Goal: Transaction & Acquisition: Purchase product/service

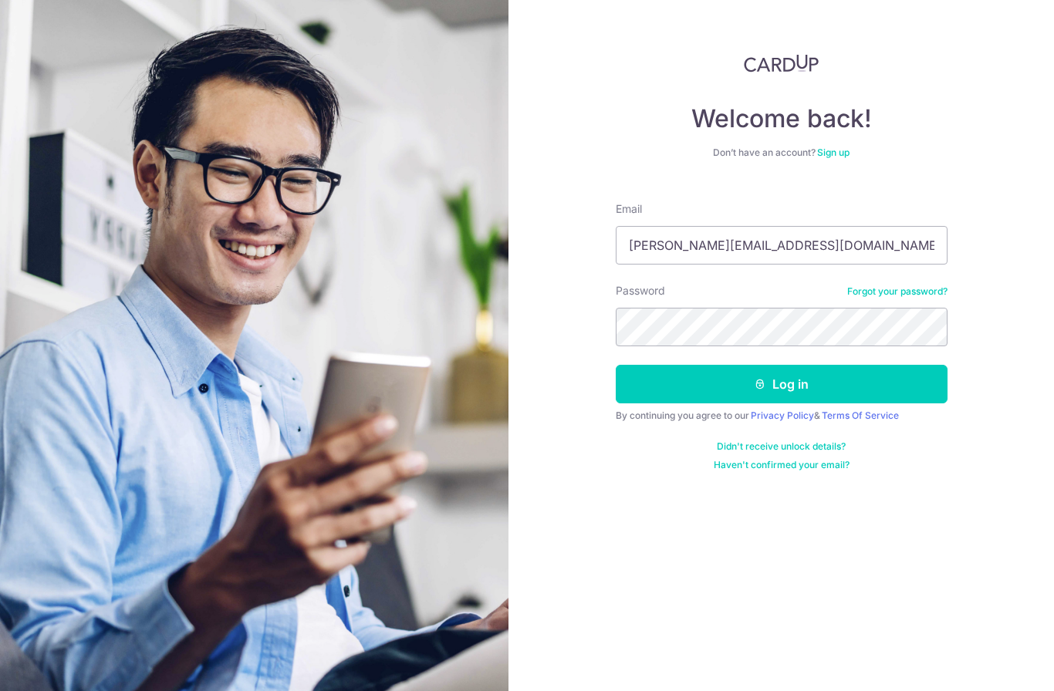
type input "terence.nyg@hotmail.com"
click at [780, 384] on button "Log in" at bounding box center [781, 384] width 332 height 39
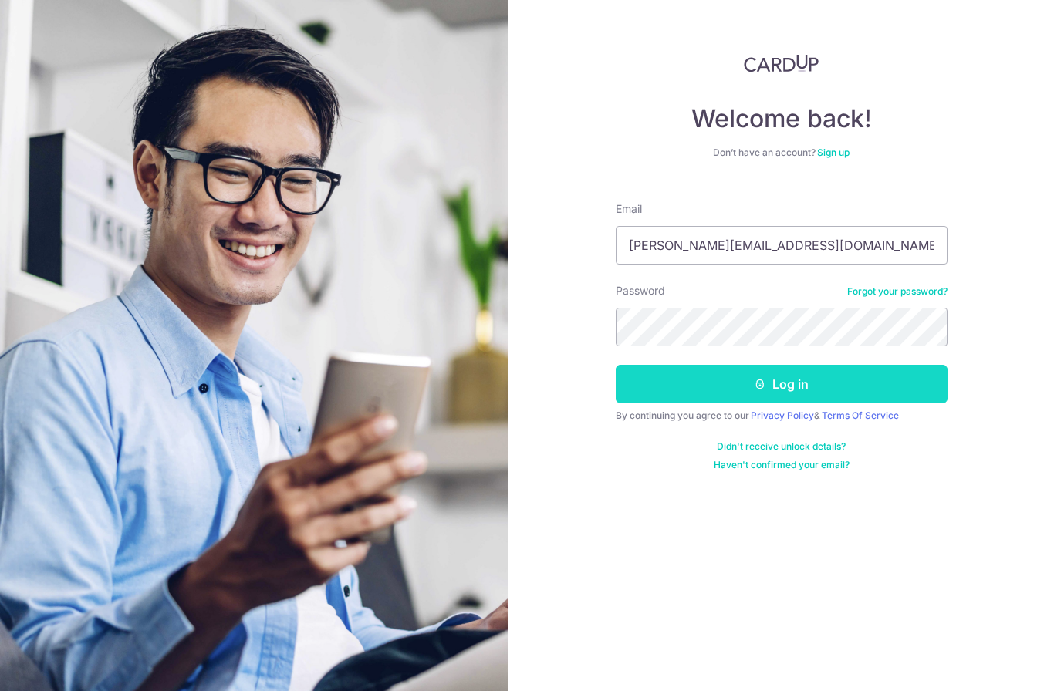
click at [914, 376] on button "Log in" at bounding box center [781, 384] width 332 height 39
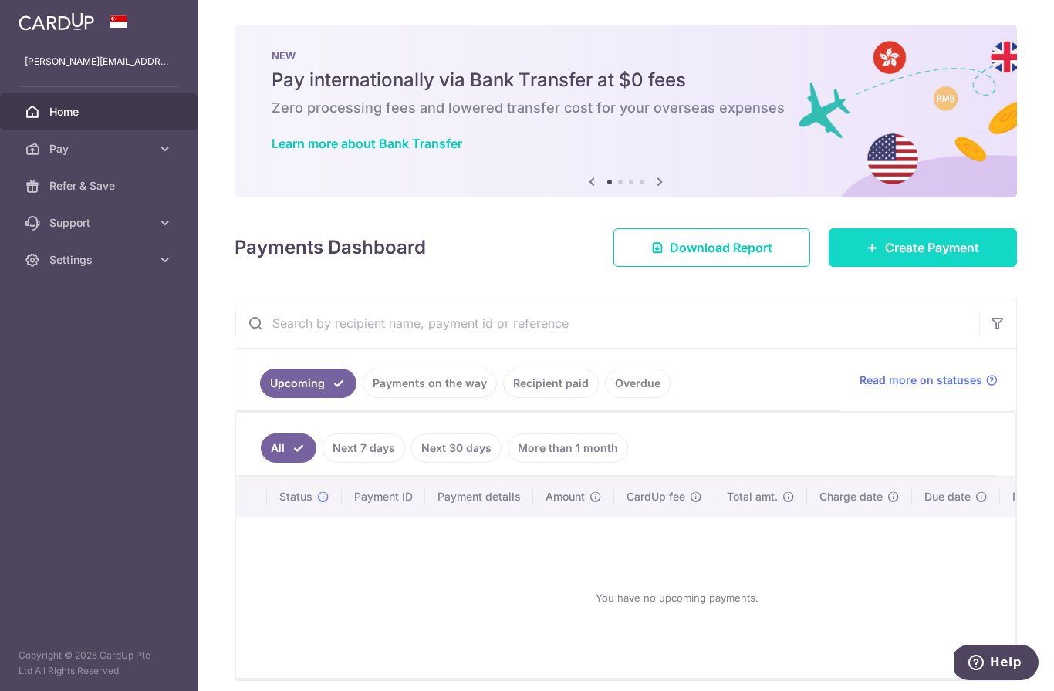
click at [910, 257] on span "Create Payment" at bounding box center [932, 247] width 94 height 19
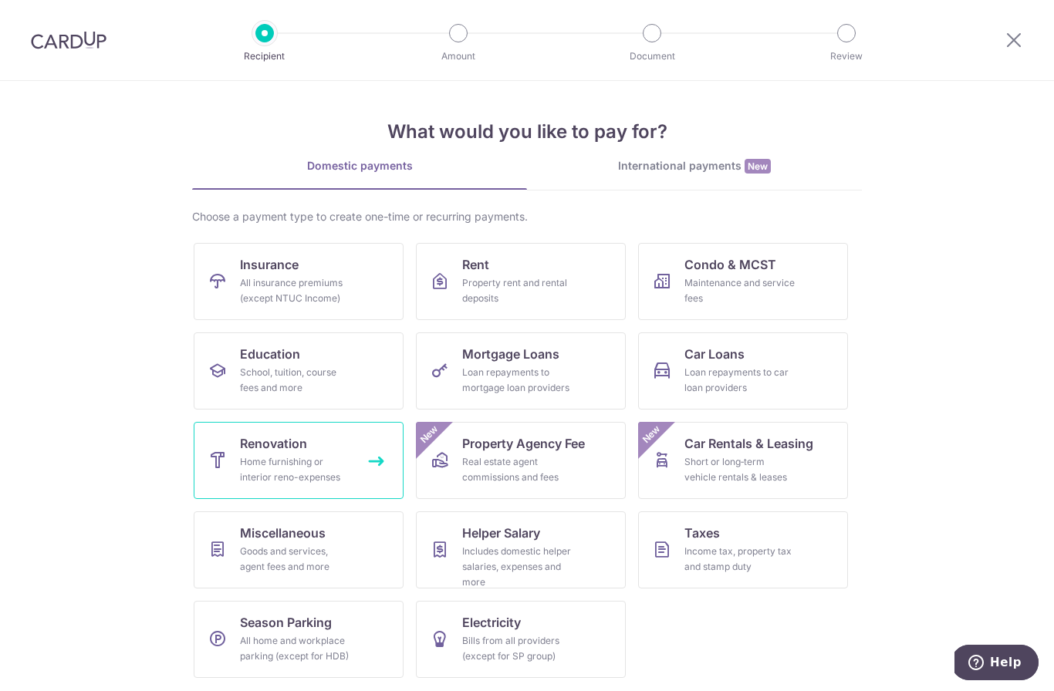
click at [333, 457] on div "Home furnishing or interior reno-expenses" at bounding box center [295, 469] width 111 height 31
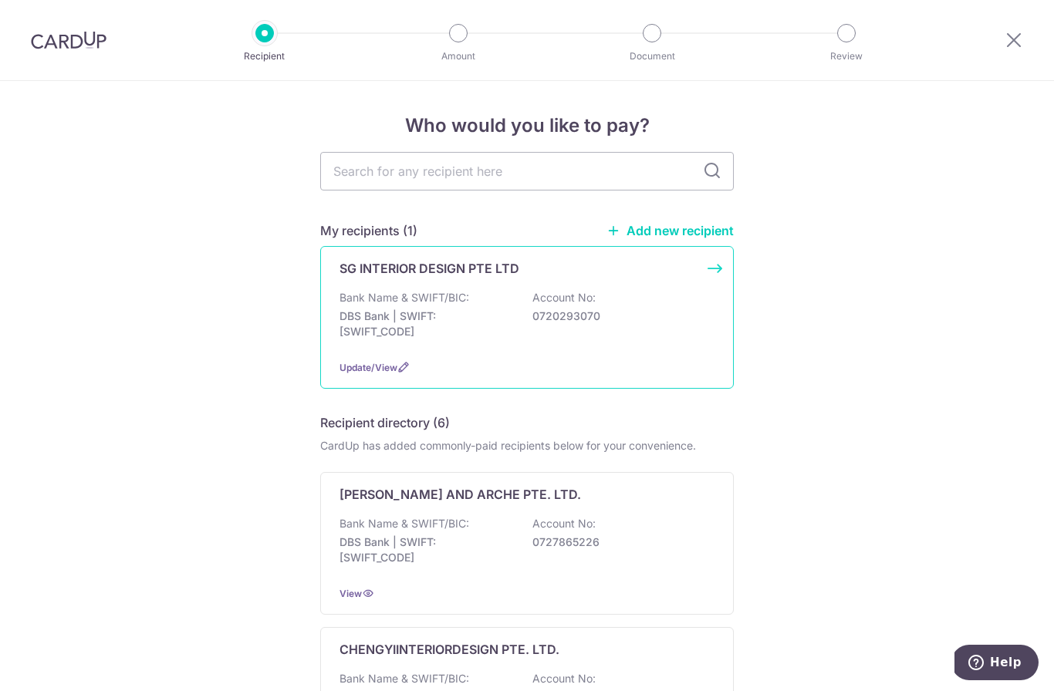
click at [369, 336] on p "DBS Bank | SWIFT: [SWIFT_CODE]" at bounding box center [425, 323] width 173 height 31
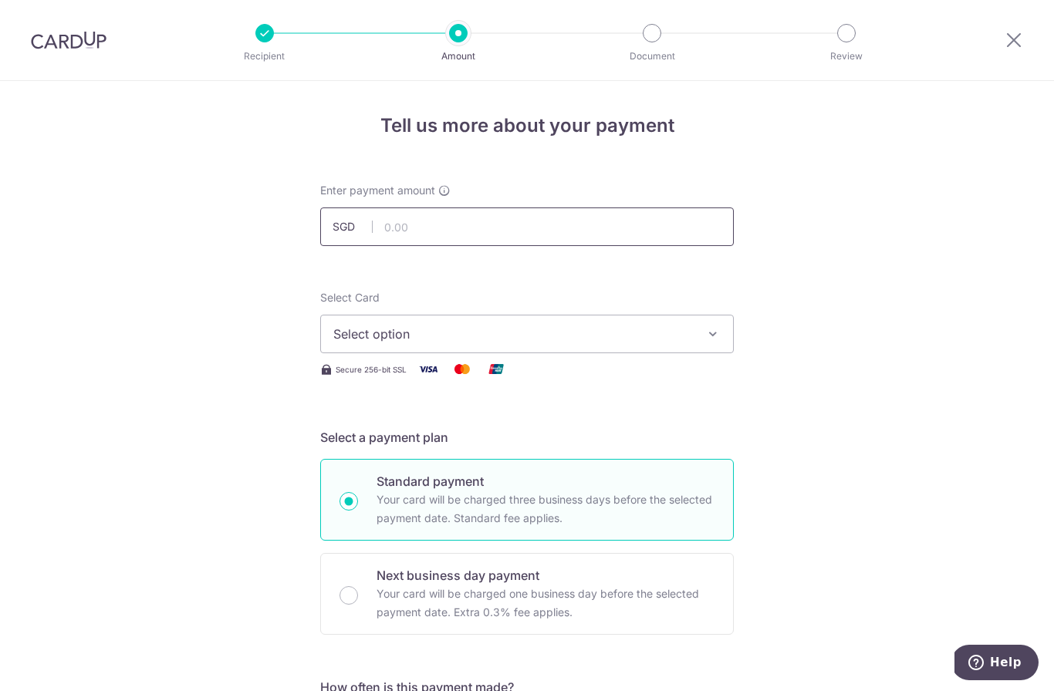
click at [494, 229] on input "text" at bounding box center [526, 226] width 413 height 39
type input "17,550.00"
click at [484, 339] on span "Select option" at bounding box center [512, 334] width 359 height 19
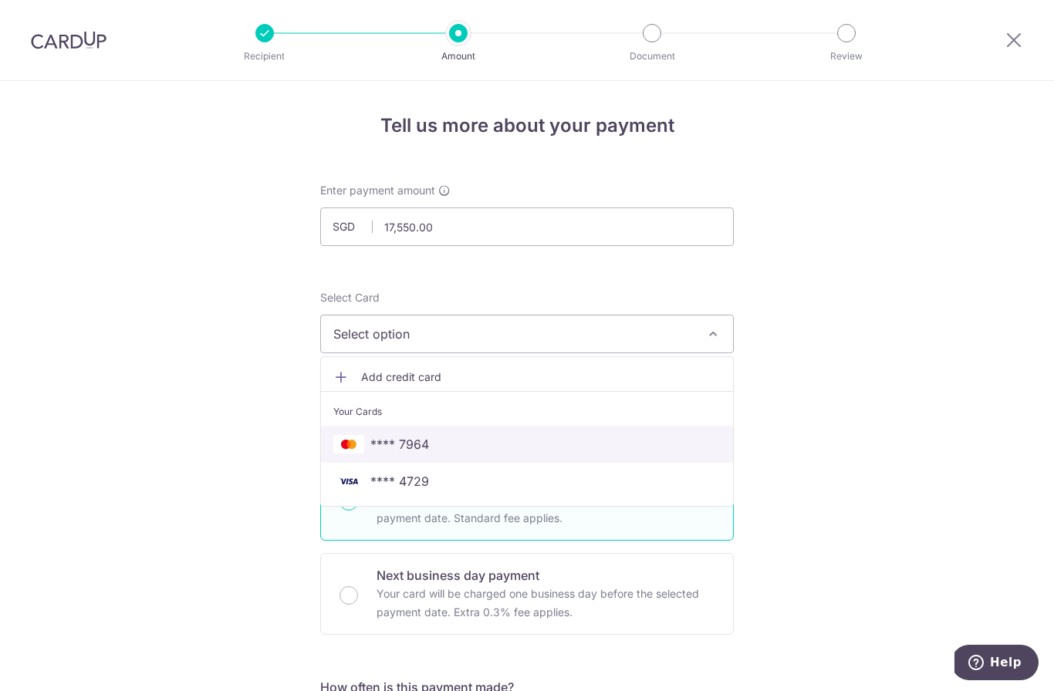
click at [428, 453] on span "**** 7964" at bounding box center [399, 444] width 59 height 19
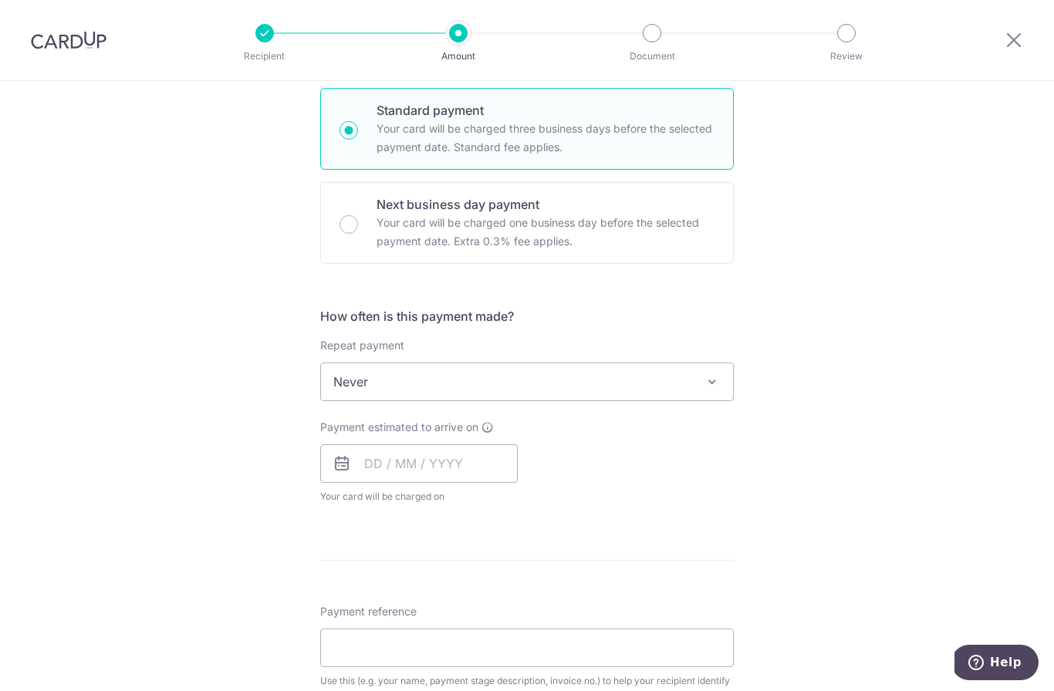
scroll to position [500, 0]
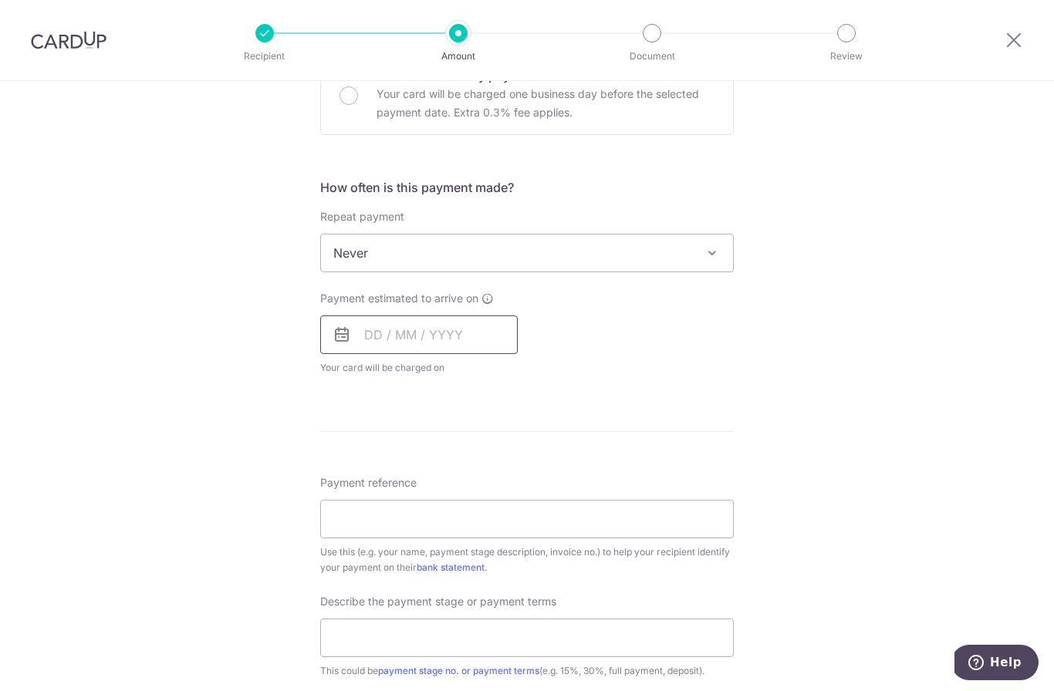
click at [364, 353] on input "text" at bounding box center [418, 334] width 197 height 39
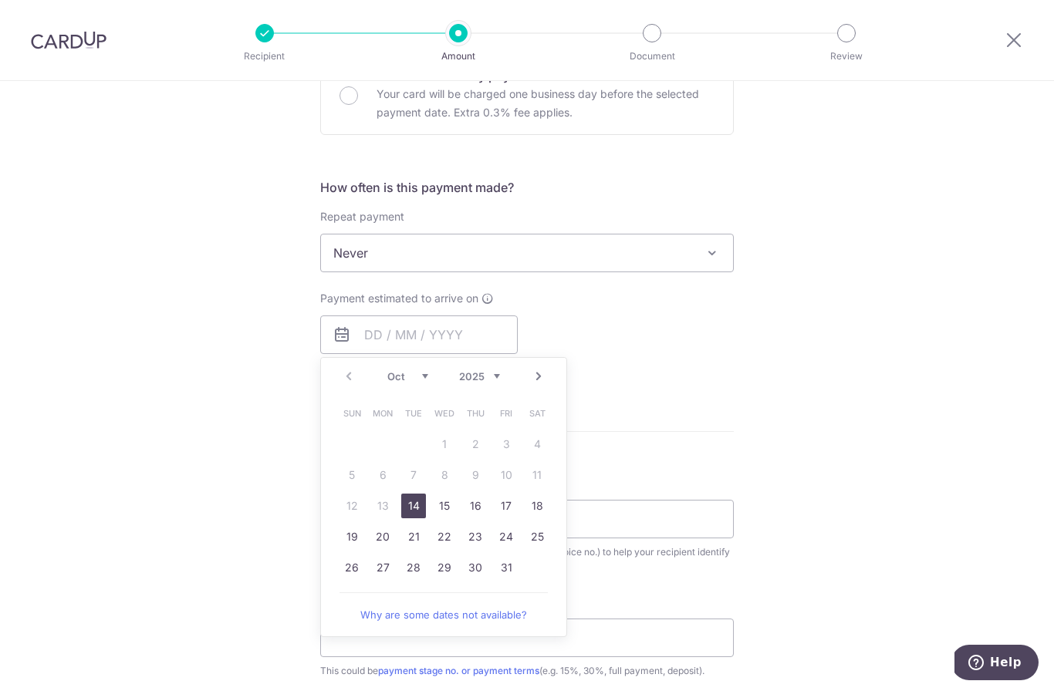
click at [410, 514] on link "14" at bounding box center [413, 506] width 25 height 25
type input "14/10/2025"
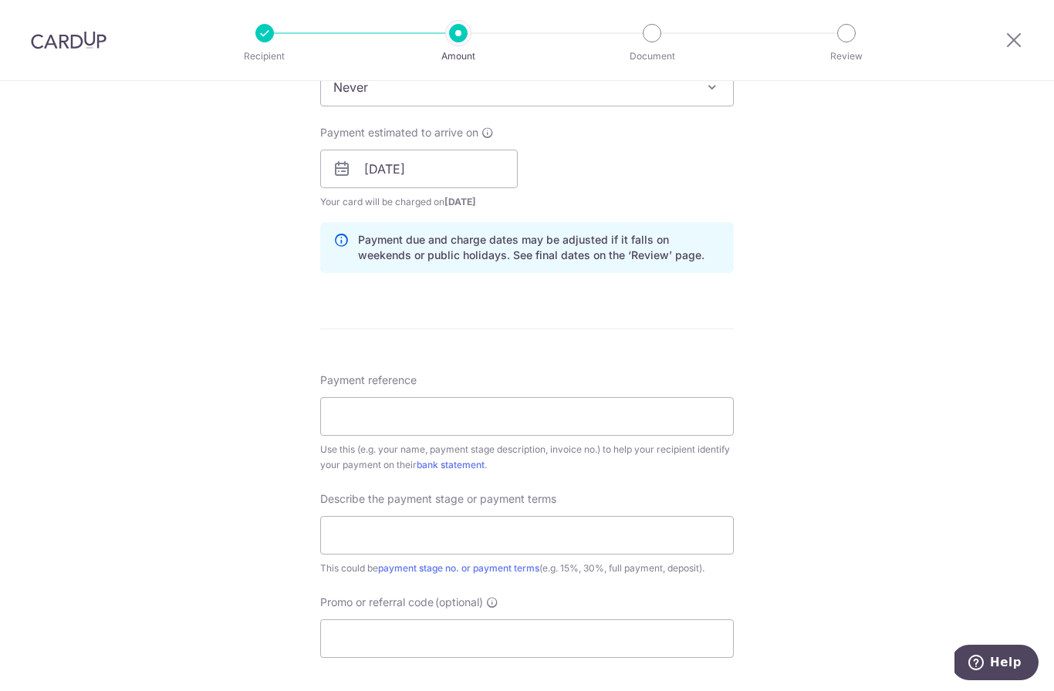
scroll to position [681, 0]
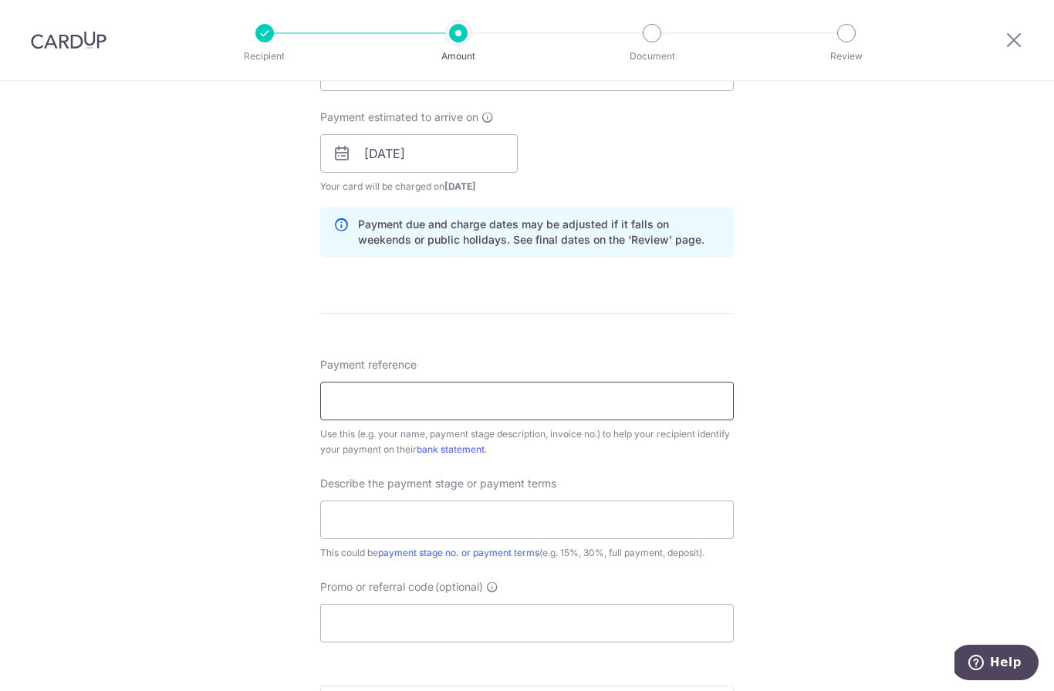
click at [464, 412] on input "Payment reference" at bounding box center [526, 401] width 413 height 39
paste input "GJ25-0809"
type input "GJ25-0809"
click at [551, 523] on input "text" at bounding box center [526, 520] width 413 height 39
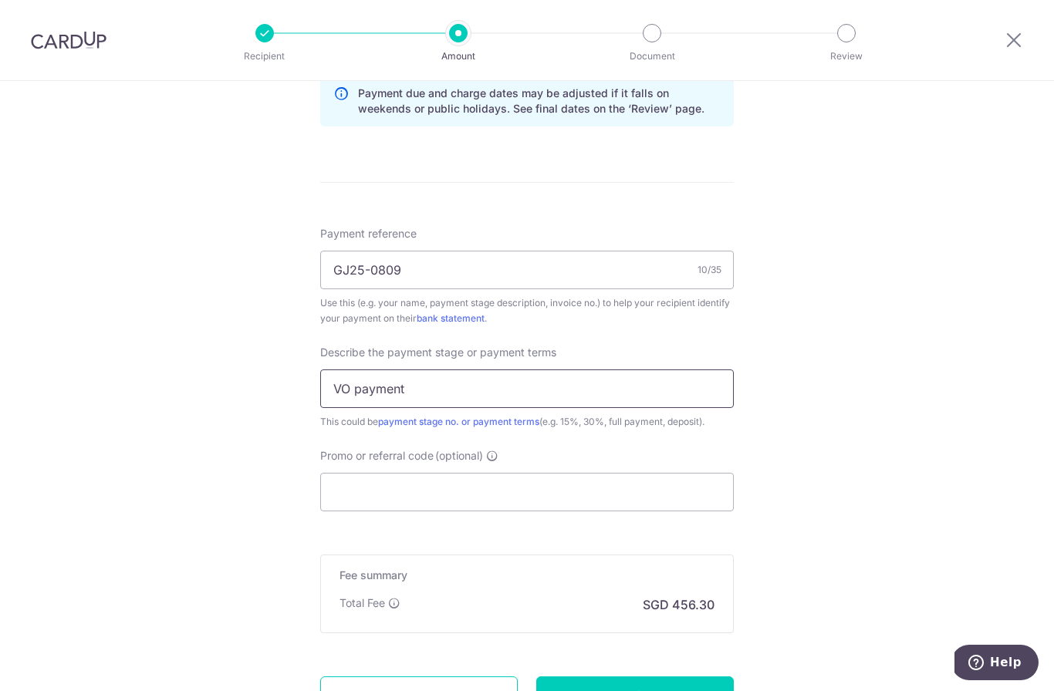
scroll to position [836, 0]
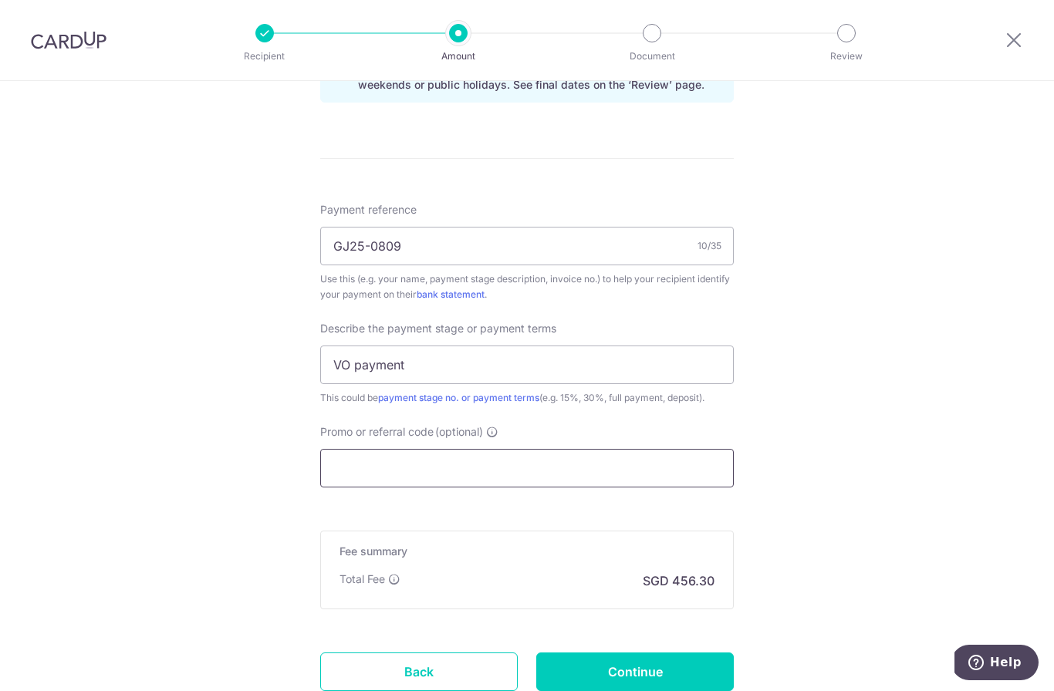
click at [608, 476] on input "Promo or referral code (optional)" at bounding box center [526, 468] width 413 height 39
click at [514, 366] on input "VO payment" at bounding box center [526, 365] width 413 height 39
type input "1"
type input "Full payment"
click at [355, 481] on input "Promo or referral code (optional)" at bounding box center [526, 468] width 413 height 39
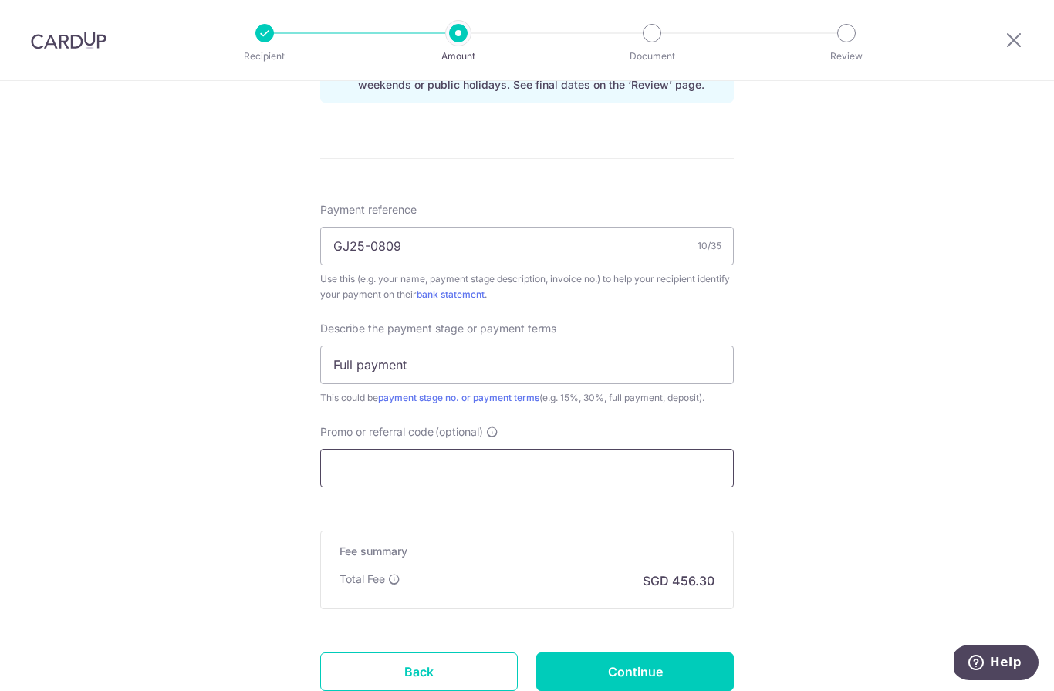
paste input "OCBC195"
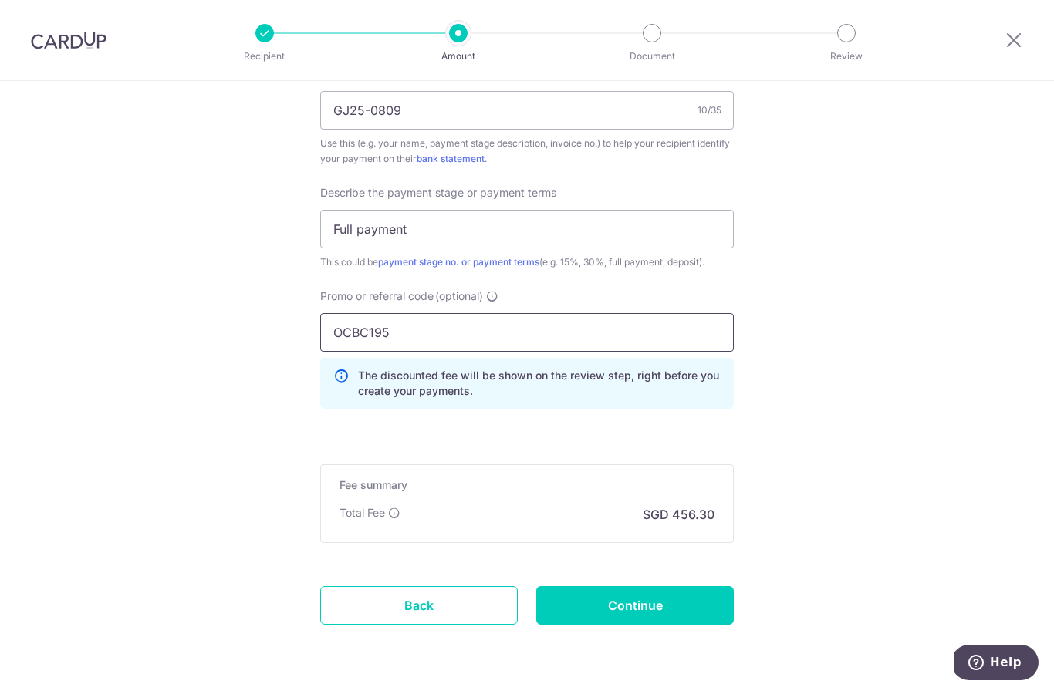
scroll to position [970, 0]
type input "OCBC195"
click at [619, 603] on input "Continue" at bounding box center [634, 607] width 197 height 39
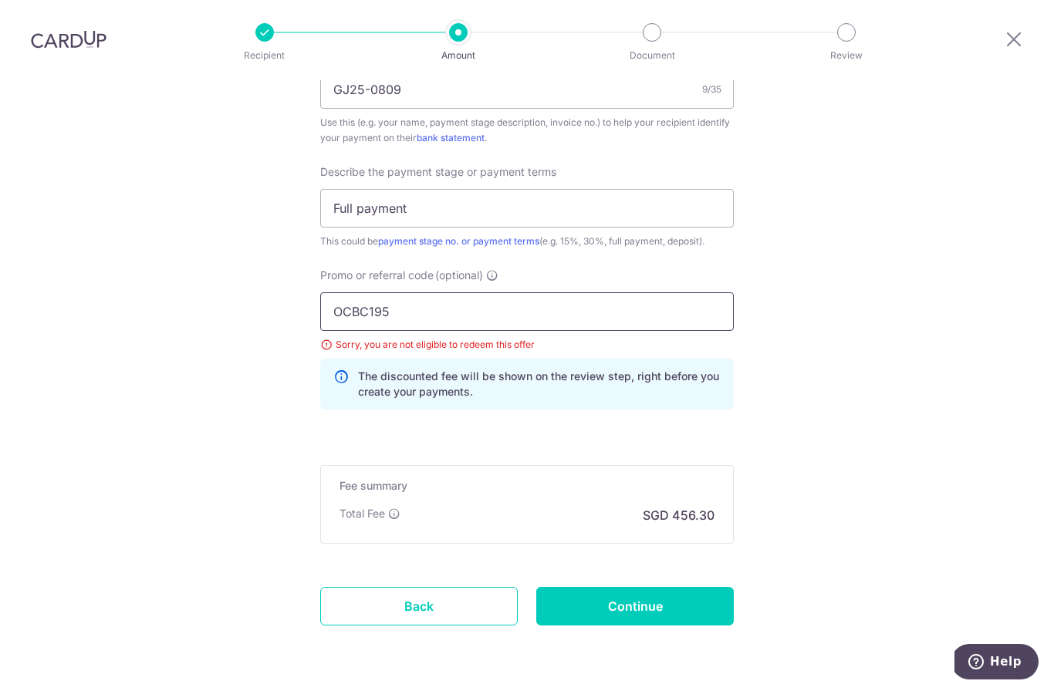
click at [424, 328] on input "OCBC195" at bounding box center [526, 312] width 413 height 39
type input "O"
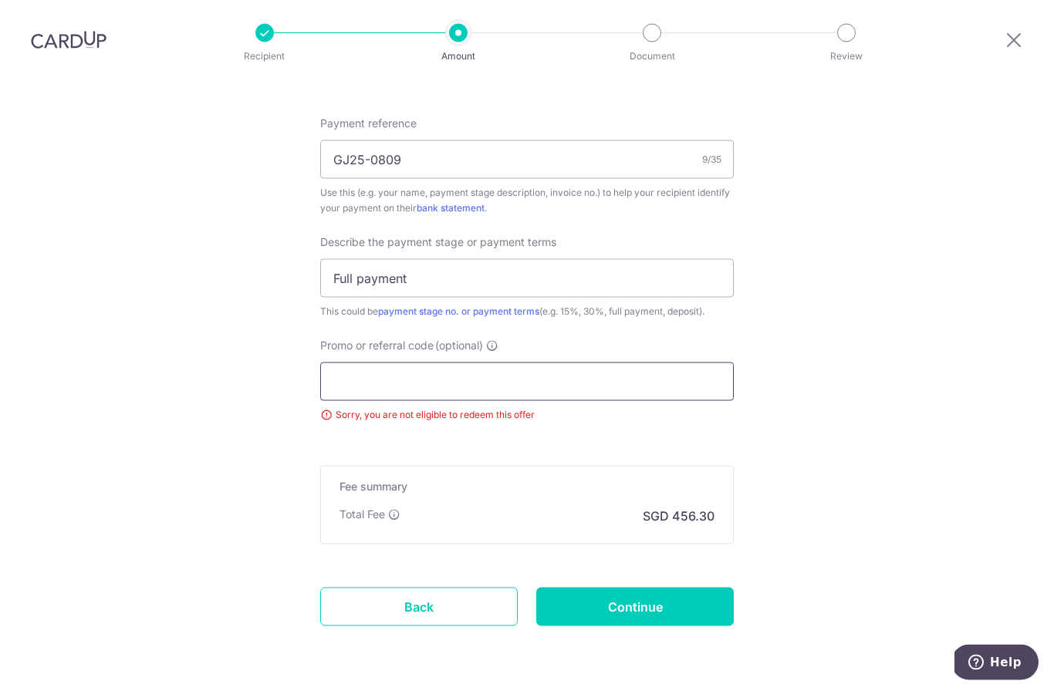
paste input "OCBC195"
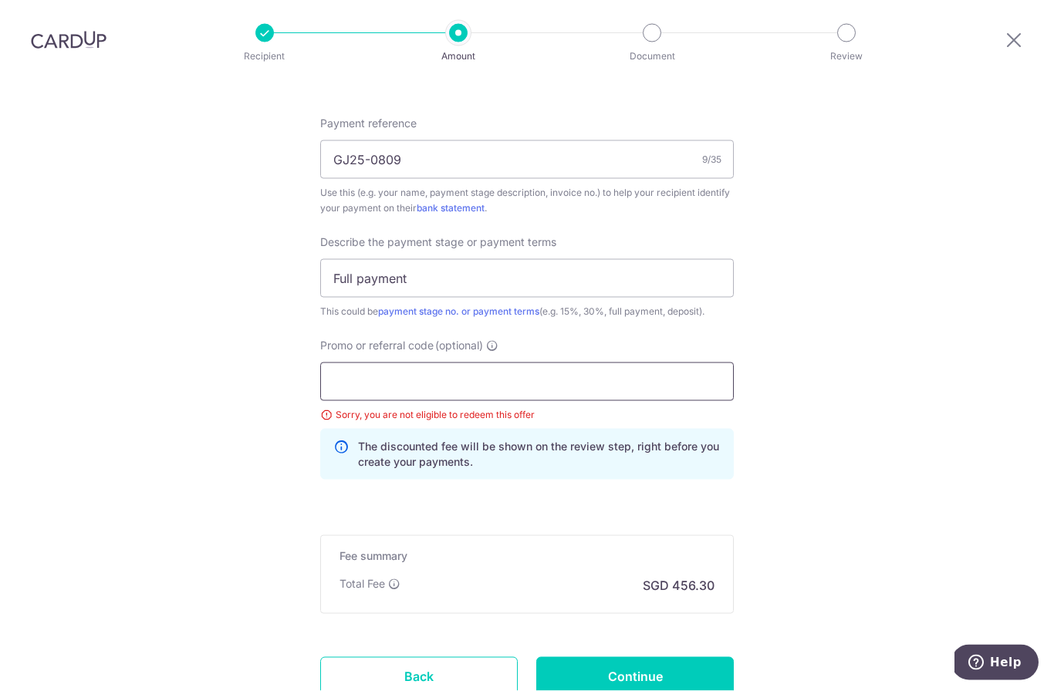
type input "OCBC195"
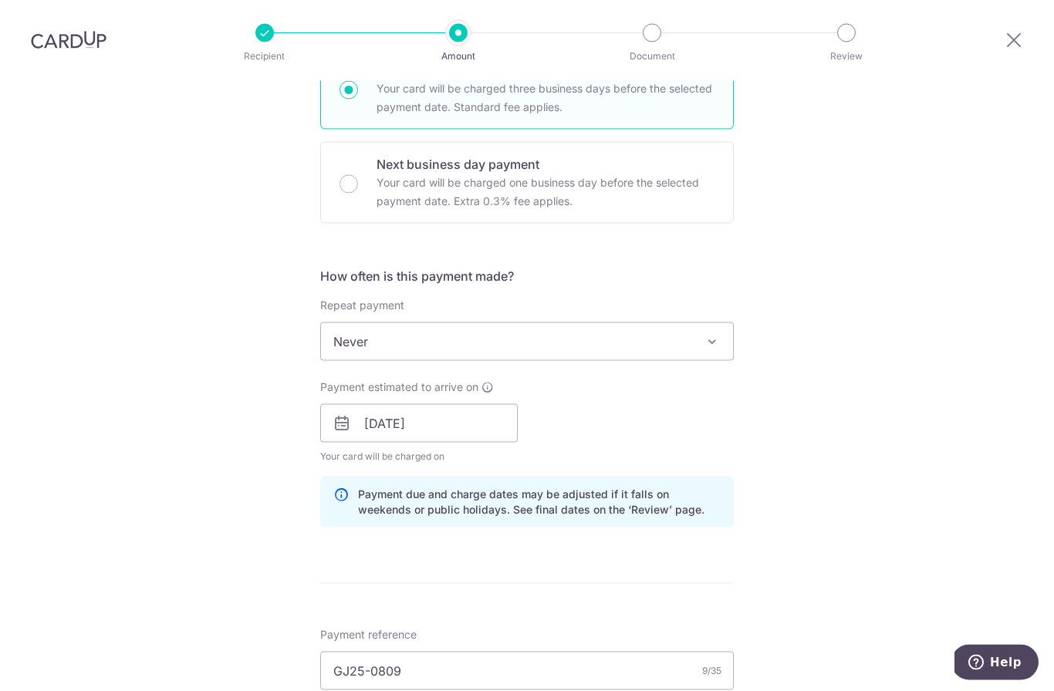
scroll to position [116, 0]
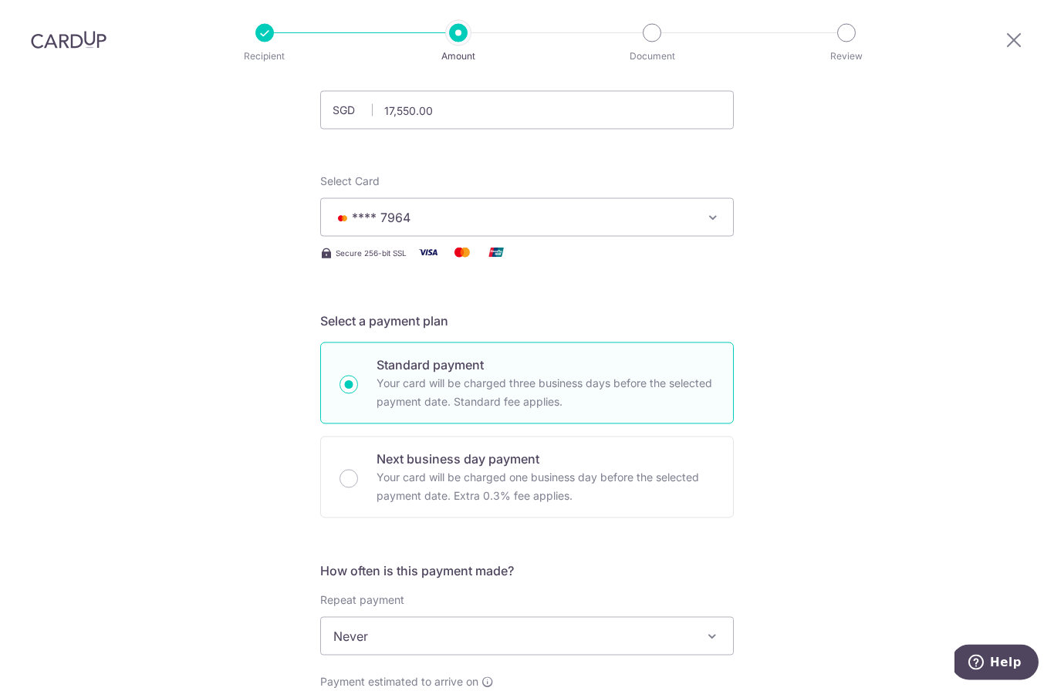
click at [416, 227] on span "**** 7964" at bounding box center [512, 217] width 359 height 19
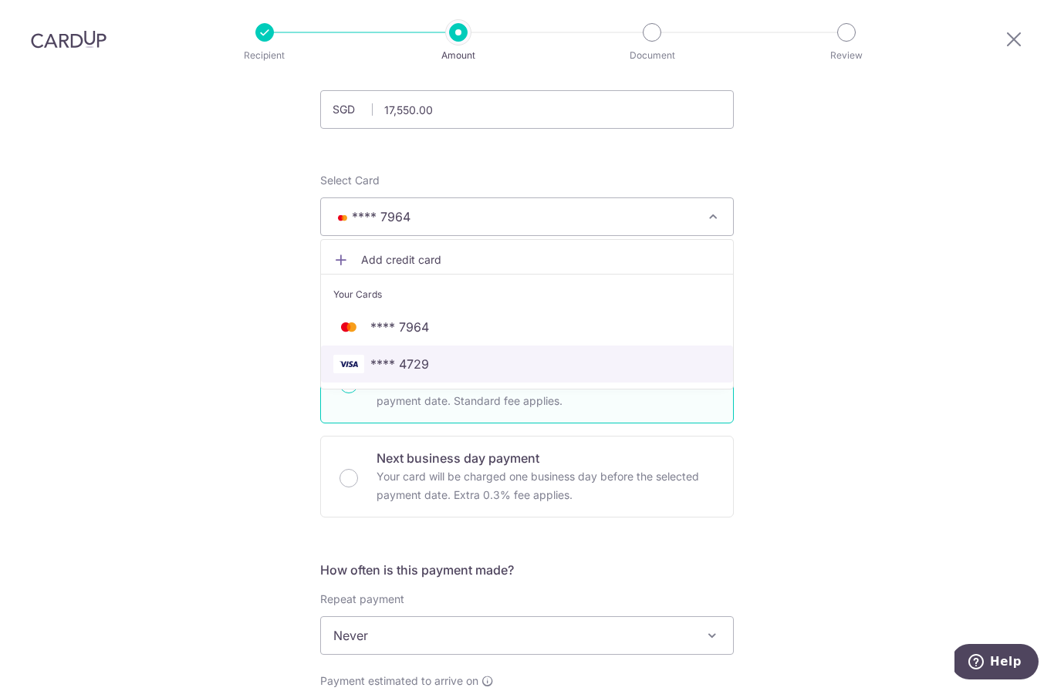
click at [404, 371] on span "**** 4729" at bounding box center [399, 365] width 59 height 19
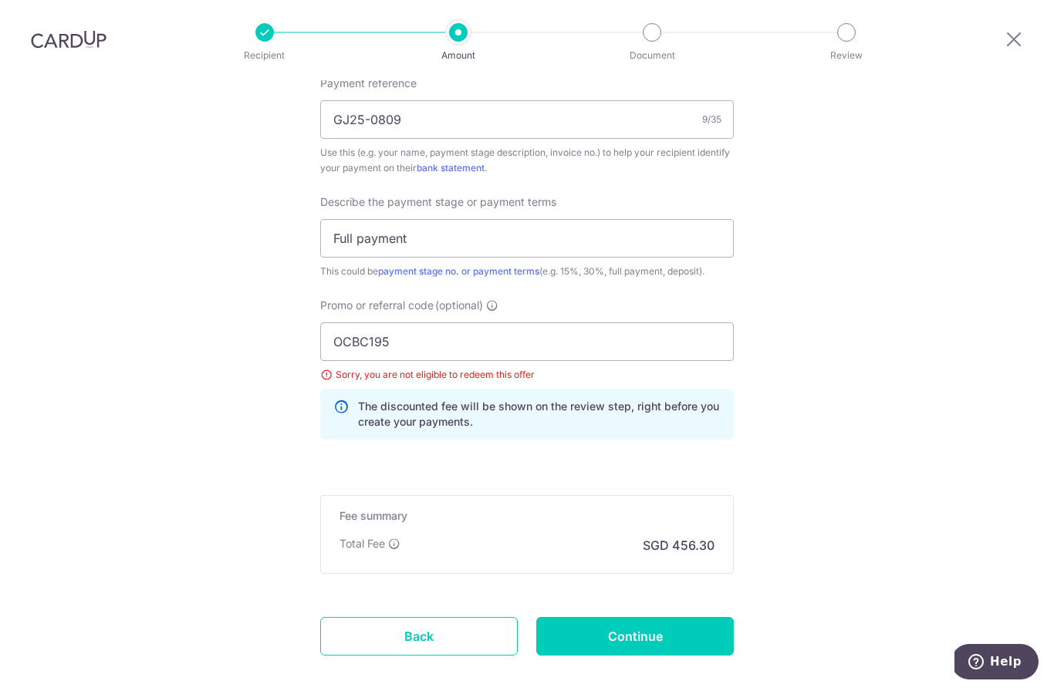
scroll to position [963, 0]
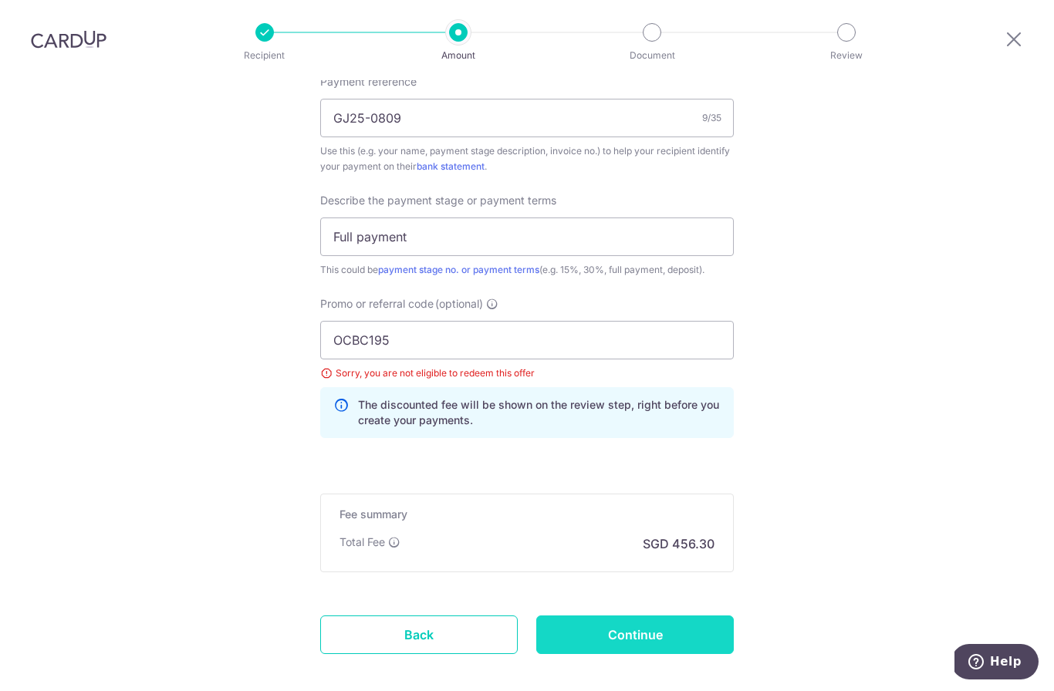
click at [633, 654] on input "Continue" at bounding box center [634, 635] width 197 height 39
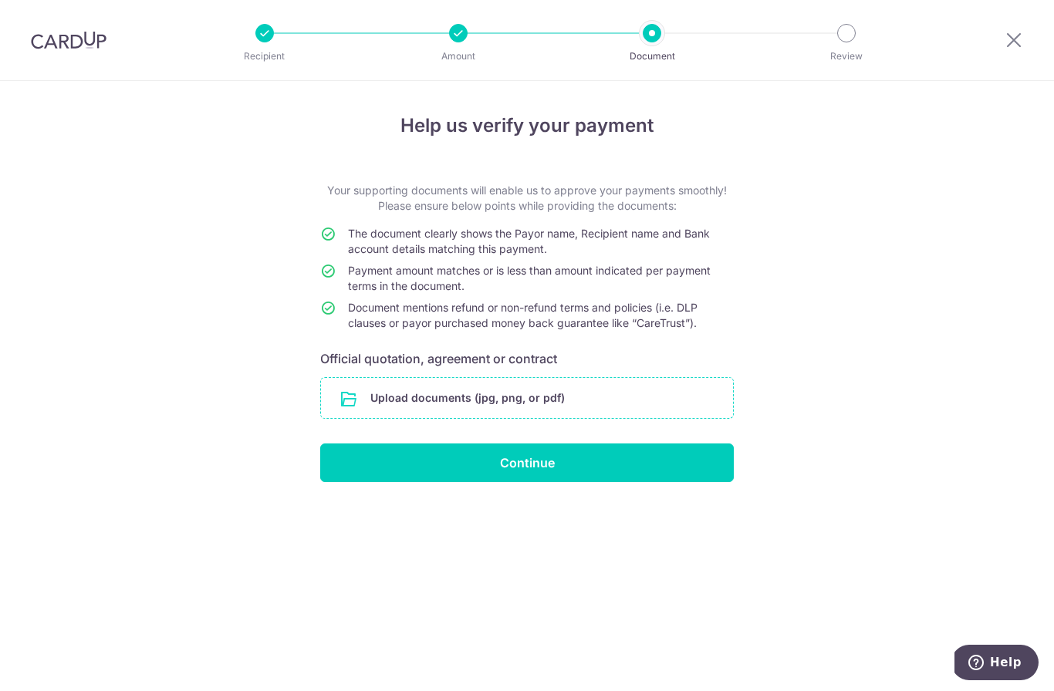
click at [406, 407] on input "file" at bounding box center [527, 398] width 412 height 40
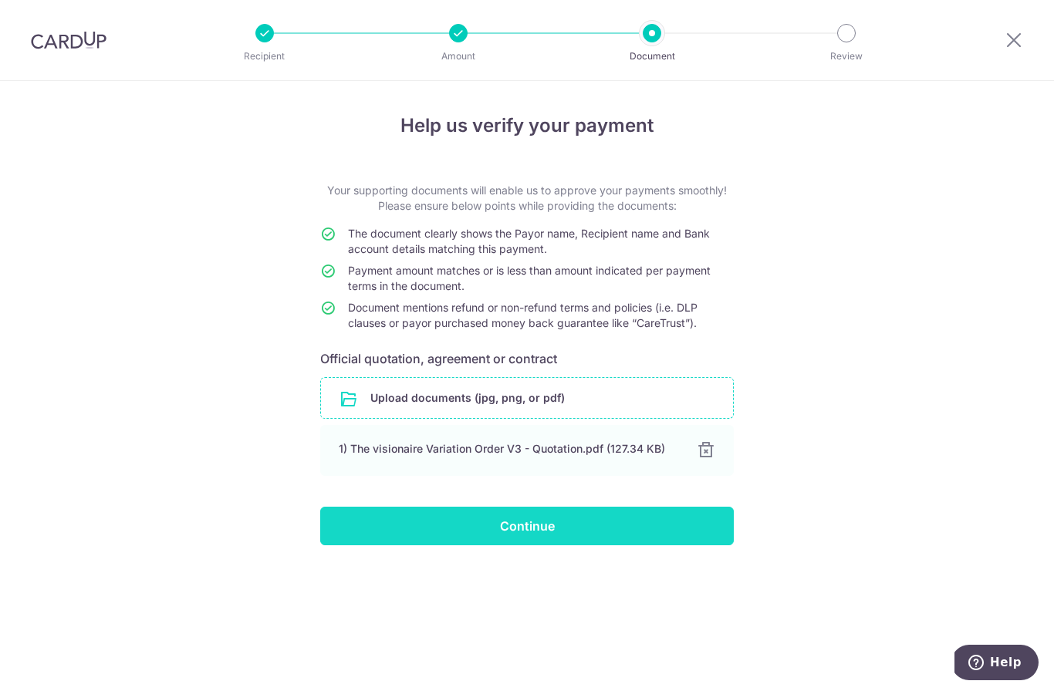
click at [679, 530] on input "Continue" at bounding box center [526, 526] width 413 height 39
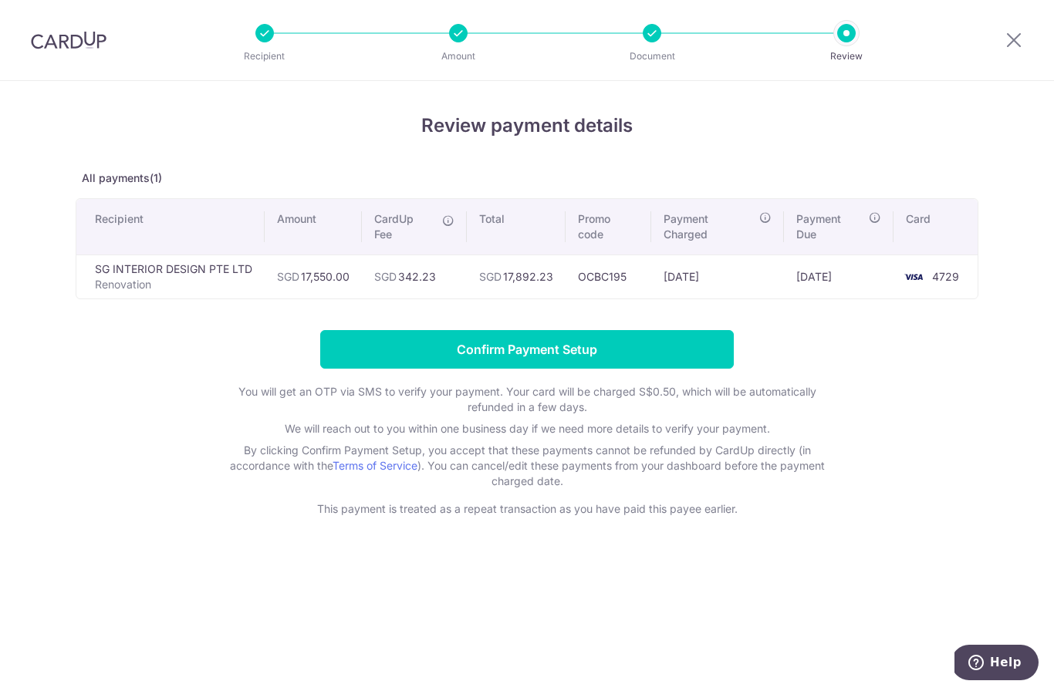
click at [574, 361] on input "Confirm Payment Setup" at bounding box center [526, 349] width 413 height 39
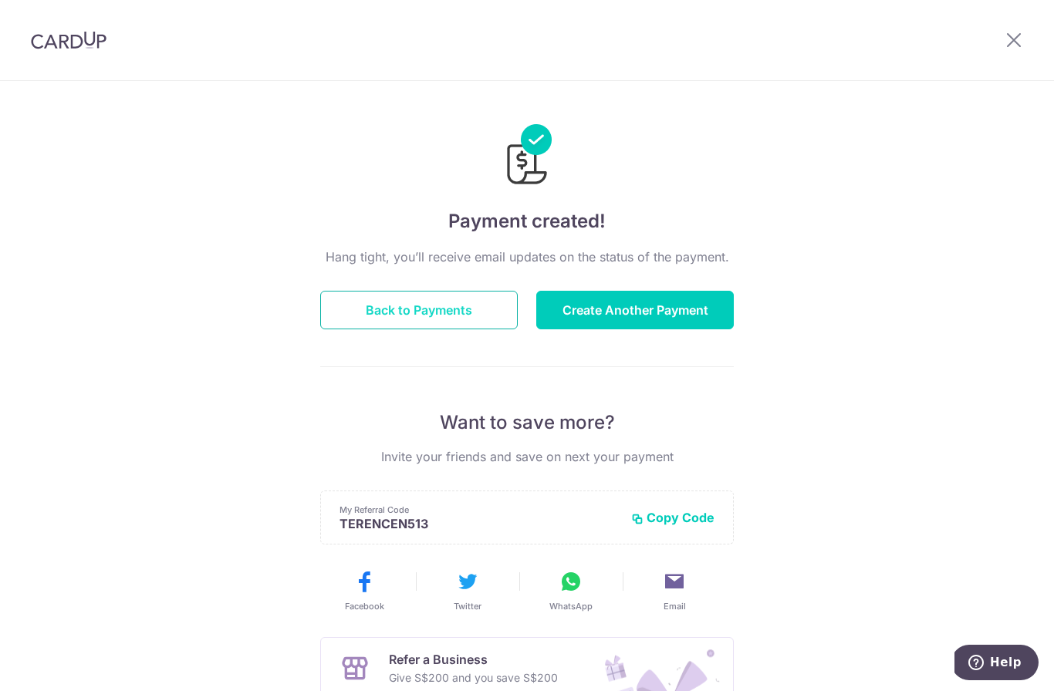
click at [401, 318] on button "Back to Payments" at bounding box center [418, 310] width 197 height 39
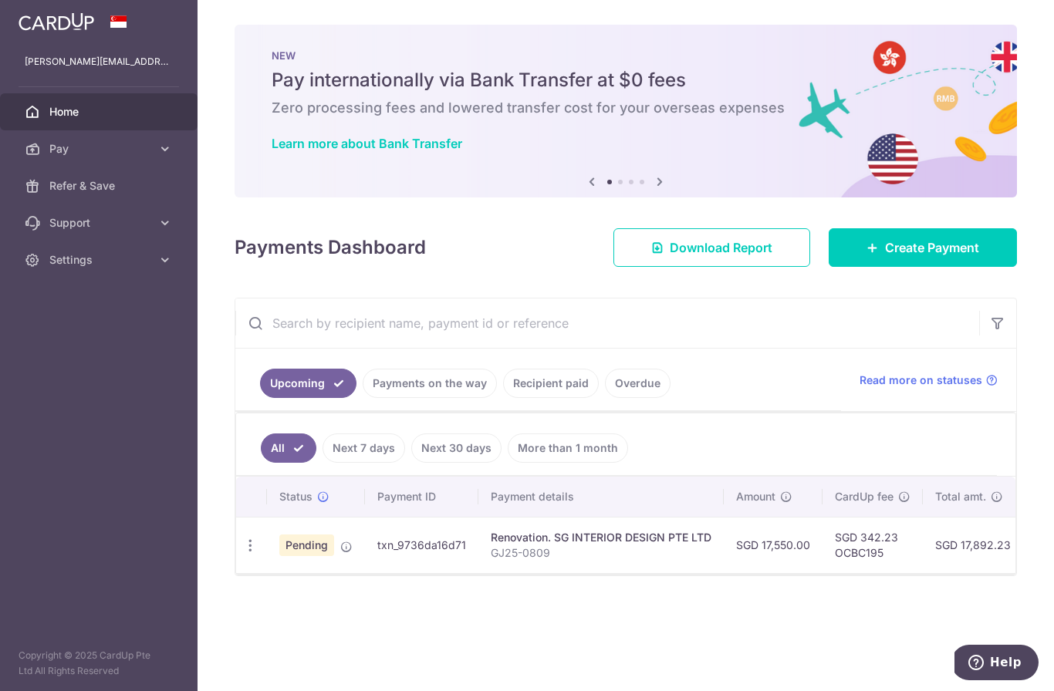
click at [362, 398] on link "Payments on the way" at bounding box center [429, 383] width 134 height 29
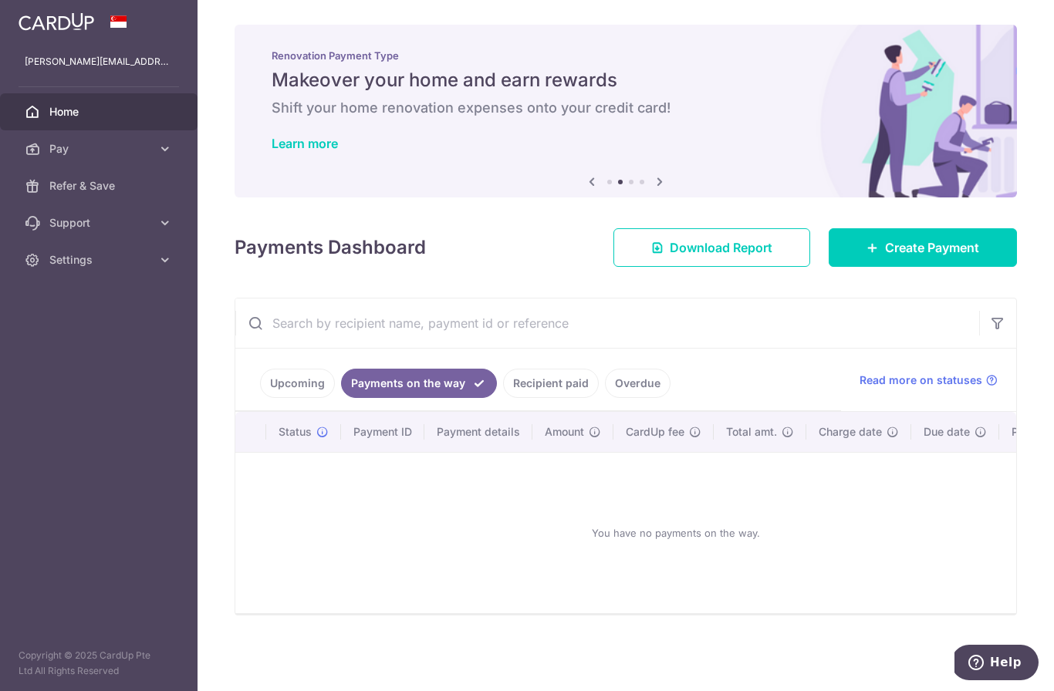
click at [260, 398] on link "Upcoming" at bounding box center [297, 383] width 75 height 29
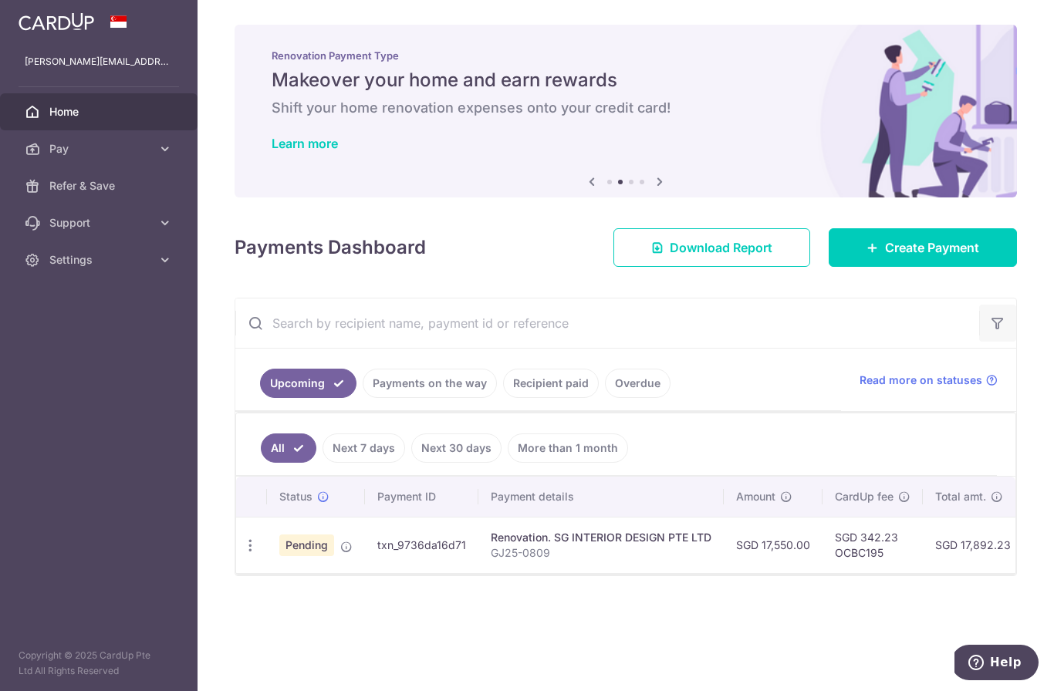
click at [996, 331] on icon "button" at bounding box center [997, 322] width 15 height 15
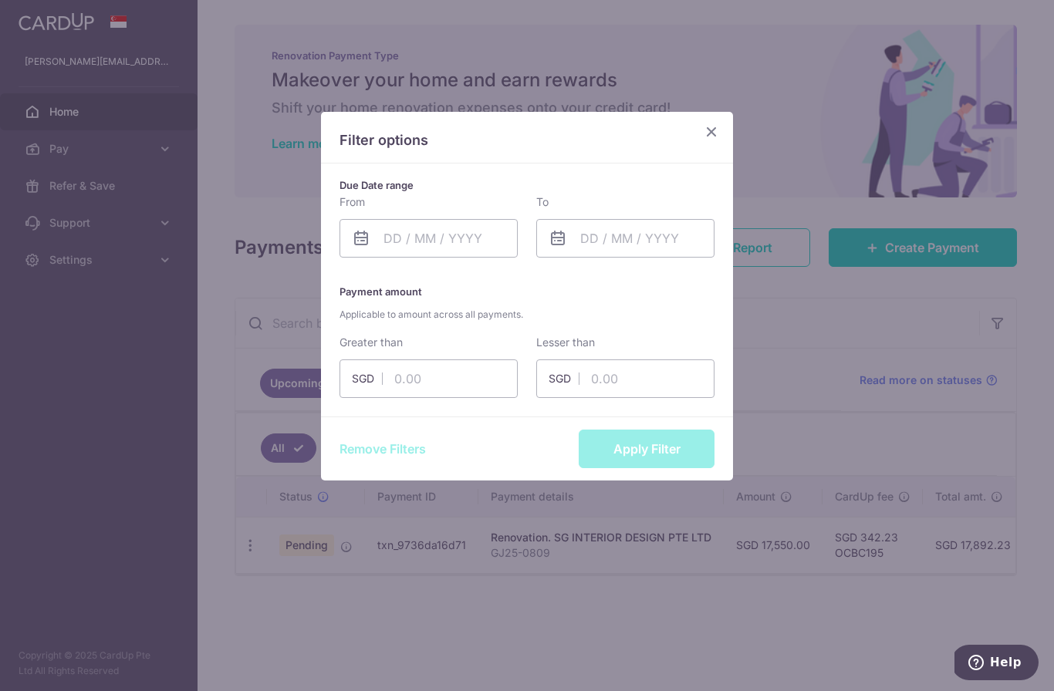
click at [713, 128] on icon "Close" at bounding box center [711, 131] width 19 height 19
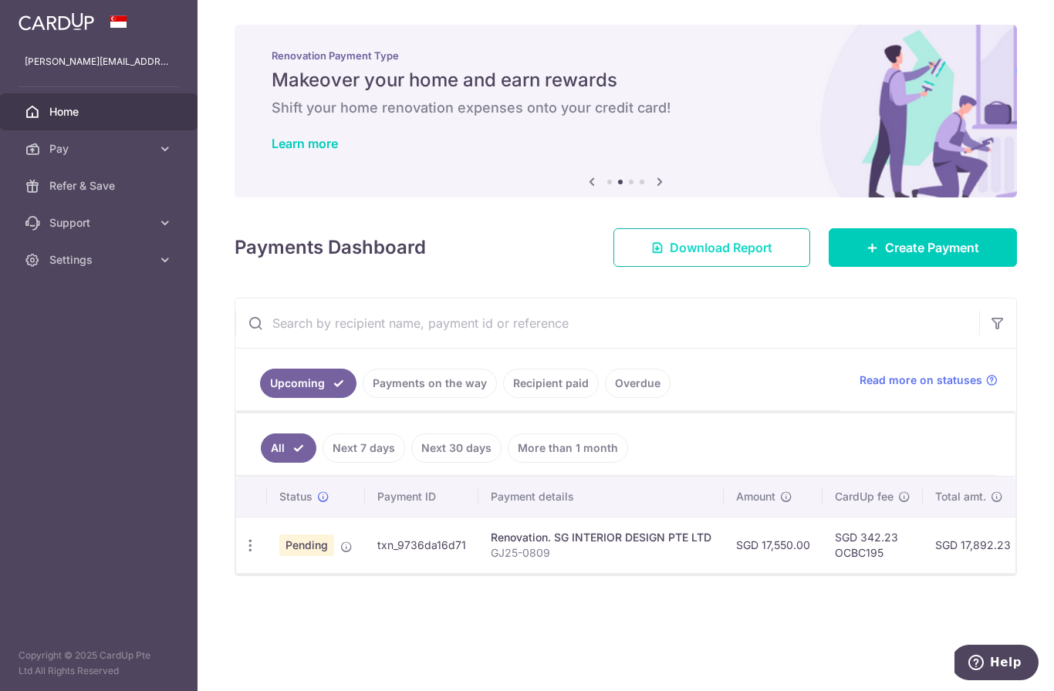
click at [735, 257] on span "Download Report" at bounding box center [720, 247] width 103 height 19
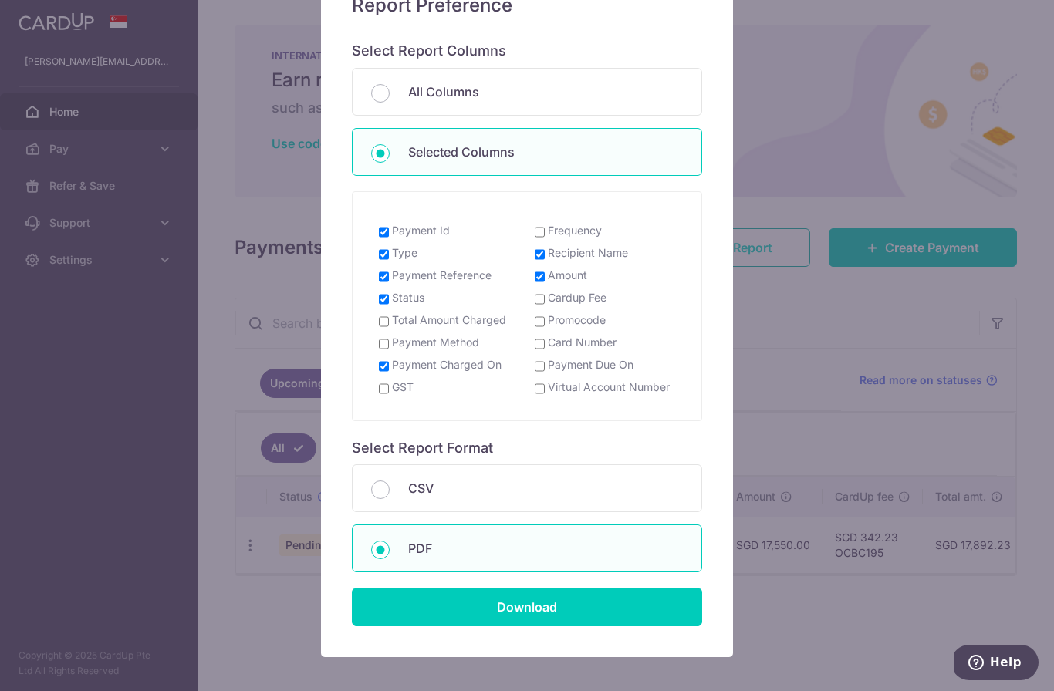
scroll to position [201, 0]
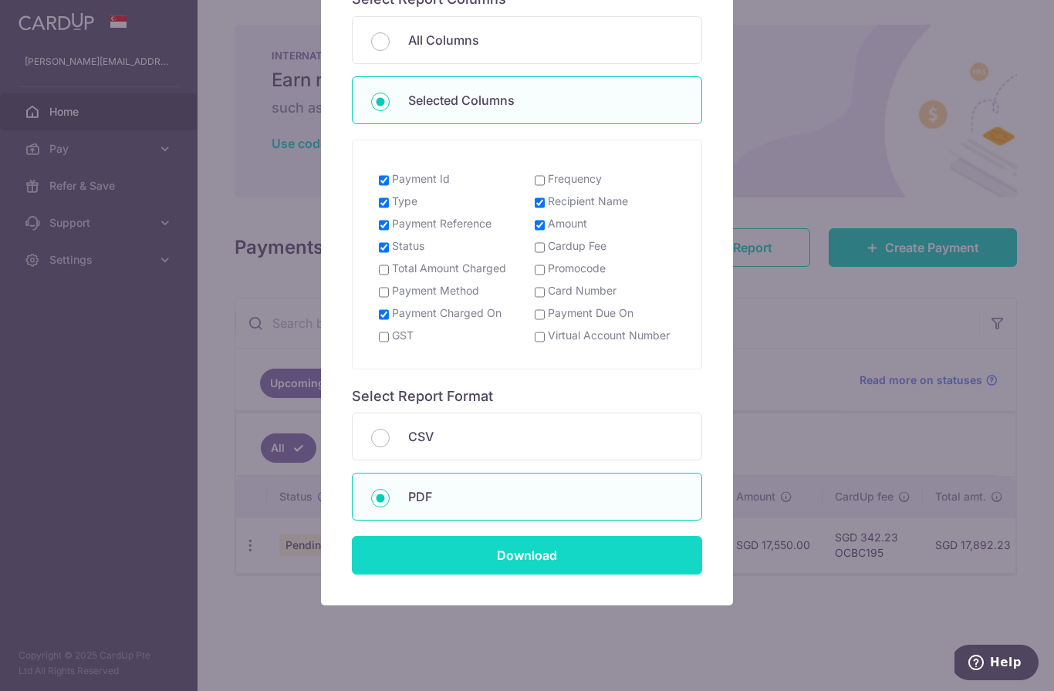
click at [565, 558] on input "Download" at bounding box center [527, 555] width 350 height 39
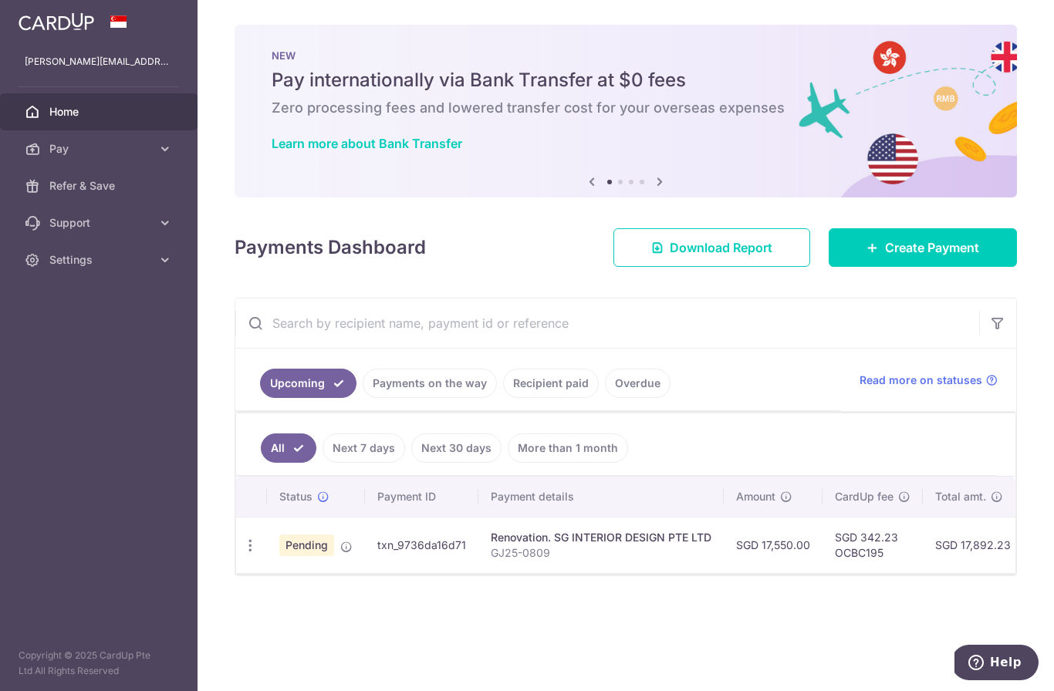
click at [418, 348] on input "text" at bounding box center [606, 322] width 743 height 49
type input "Sg int"
click at [732, 257] on span "Download Report" at bounding box center [720, 247] width 103 height 19
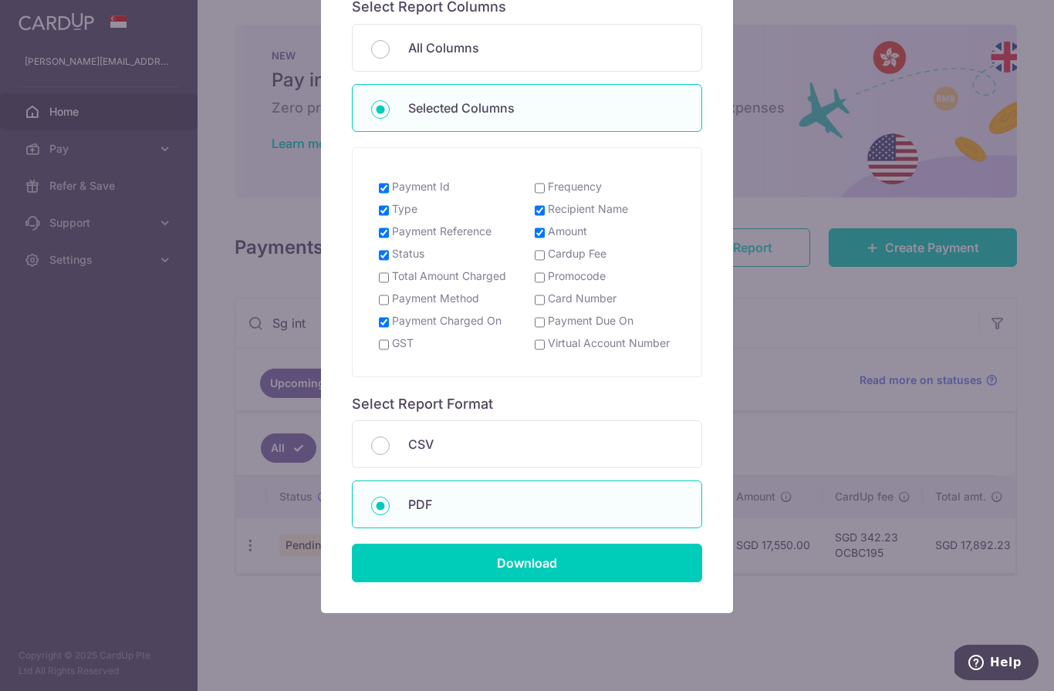
scroll to position [187, 0]
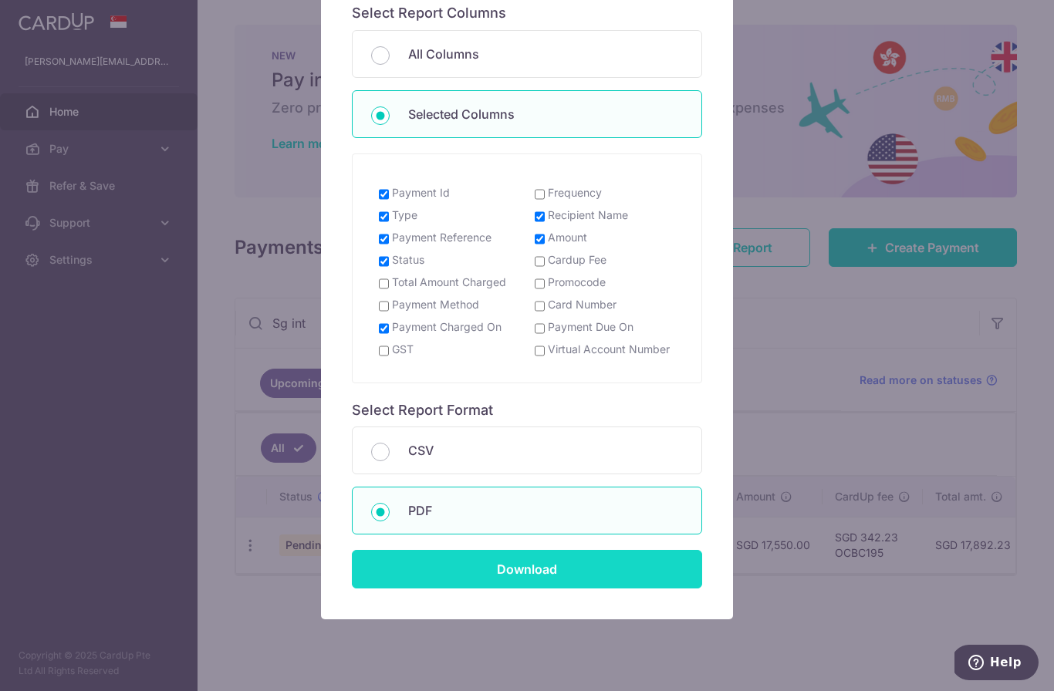
click at [573, 571] on input "Download" at bounding box center [527, 569] width 350 height 39
